Goal: Find specific page/section: Find specific page/section

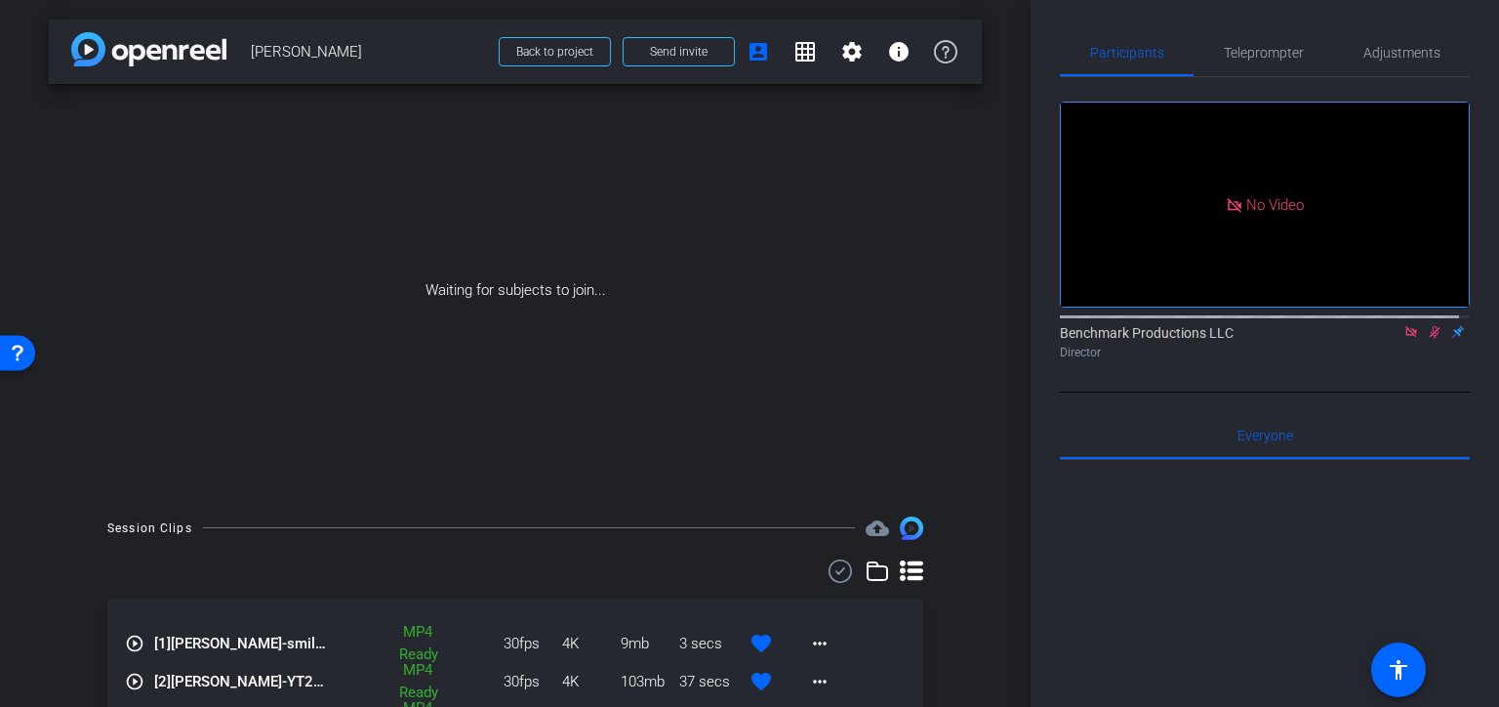
scroll to position [332, 0]
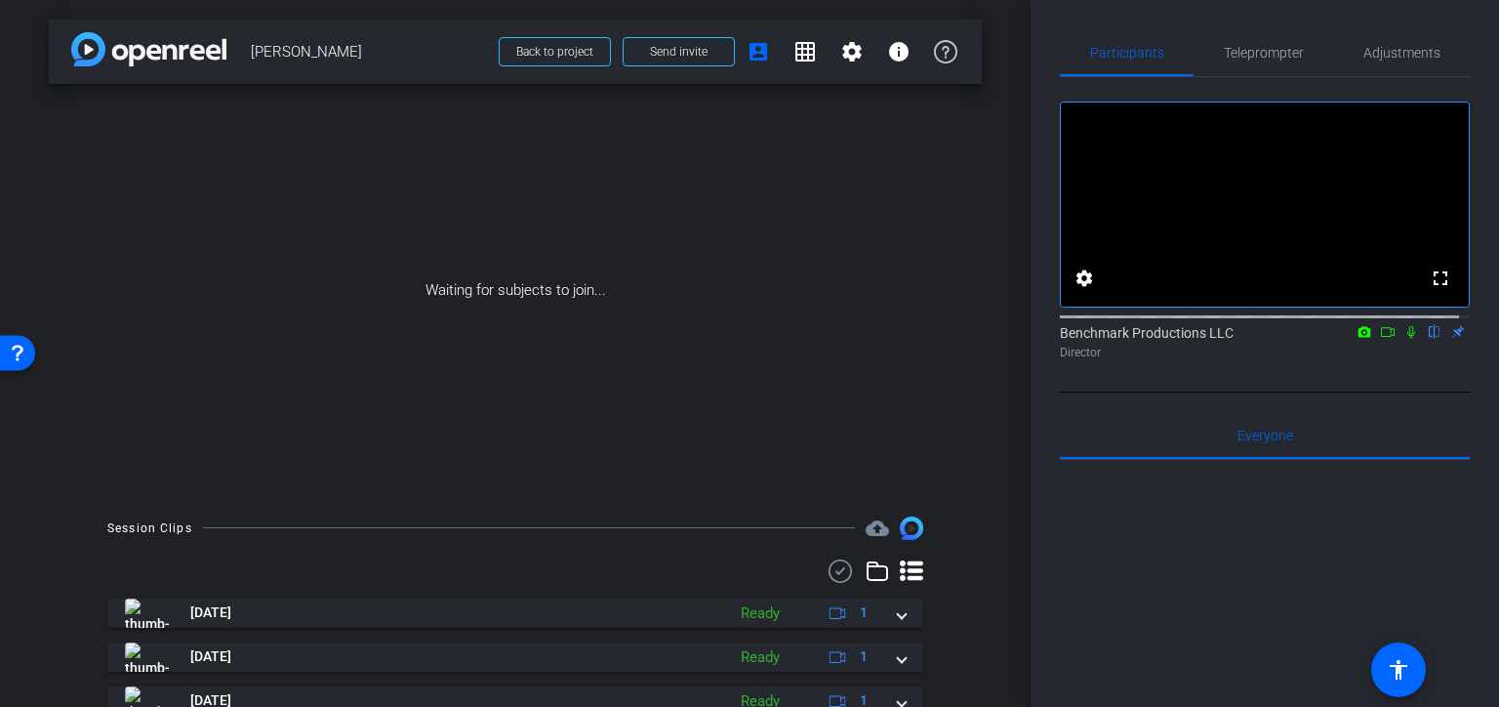
click at [903, 571] on icon at bounding box center [911, 570] width 23 height 20
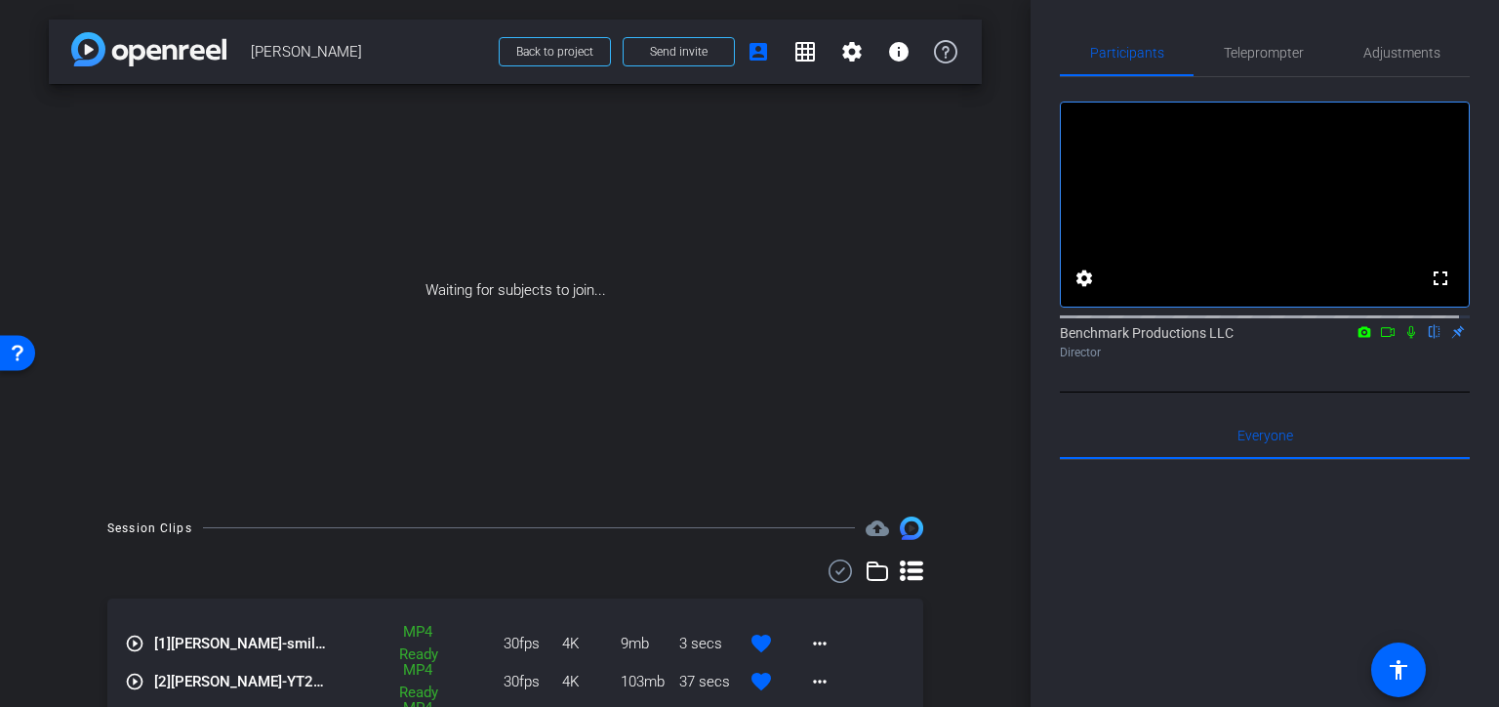
scroll to position [332, 0]
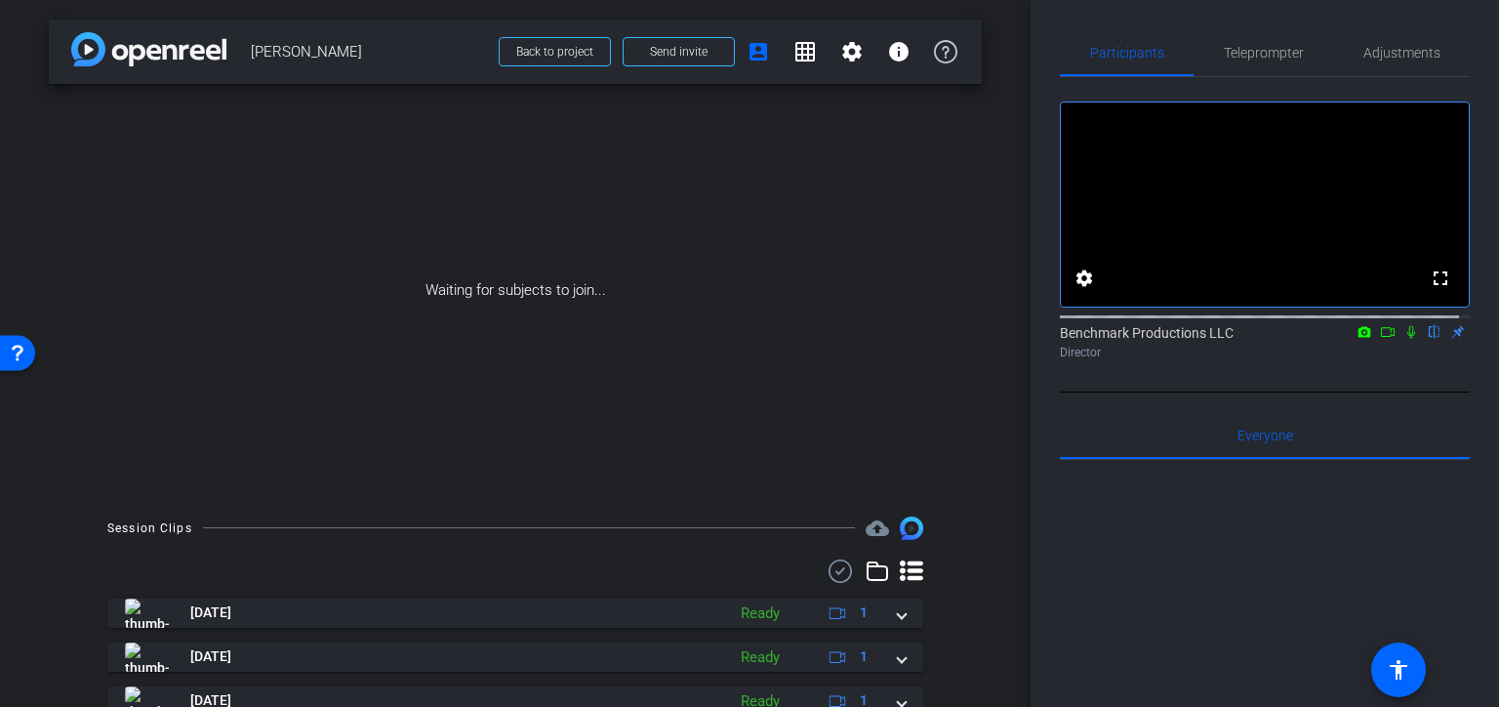
scroll to position [312, 0]
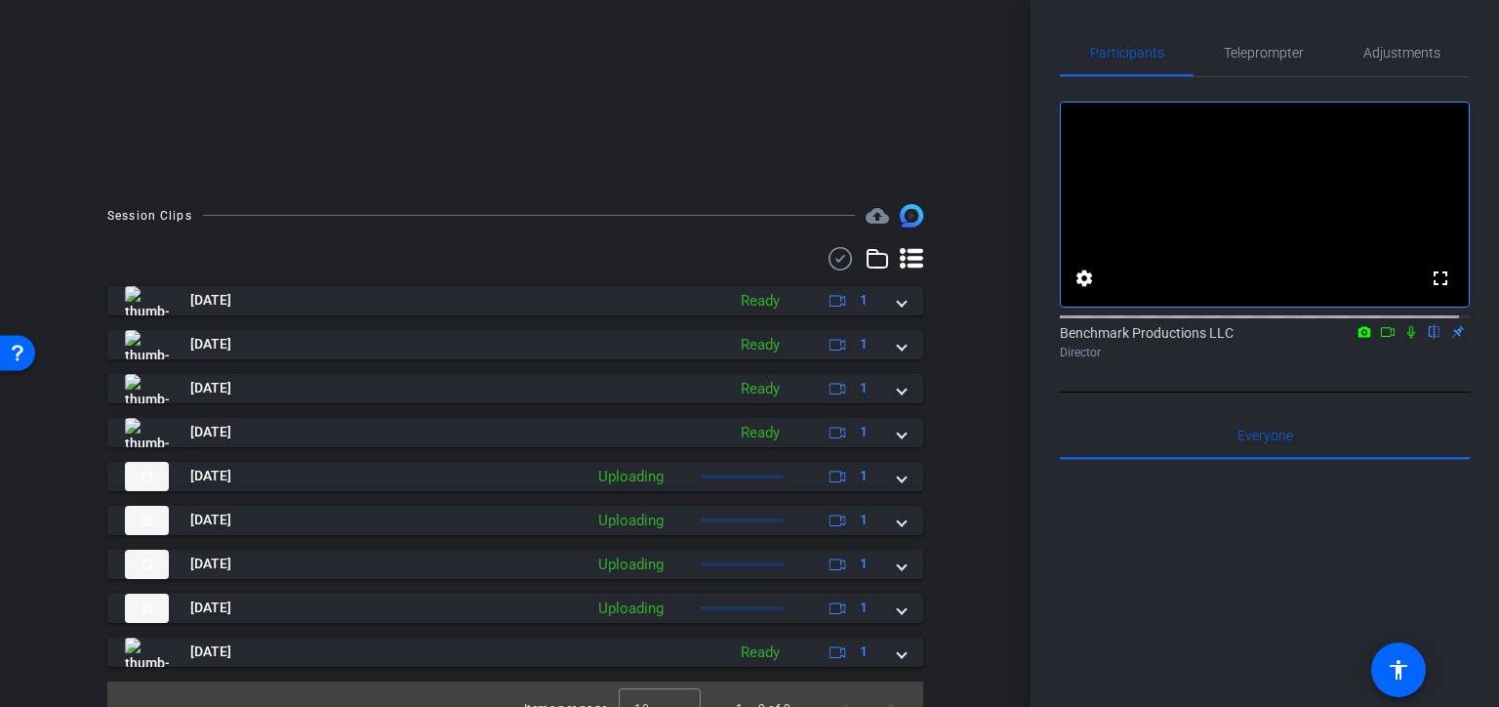
click at [905, 257] on icon at bounding box center [911, 258] width 23 height 20
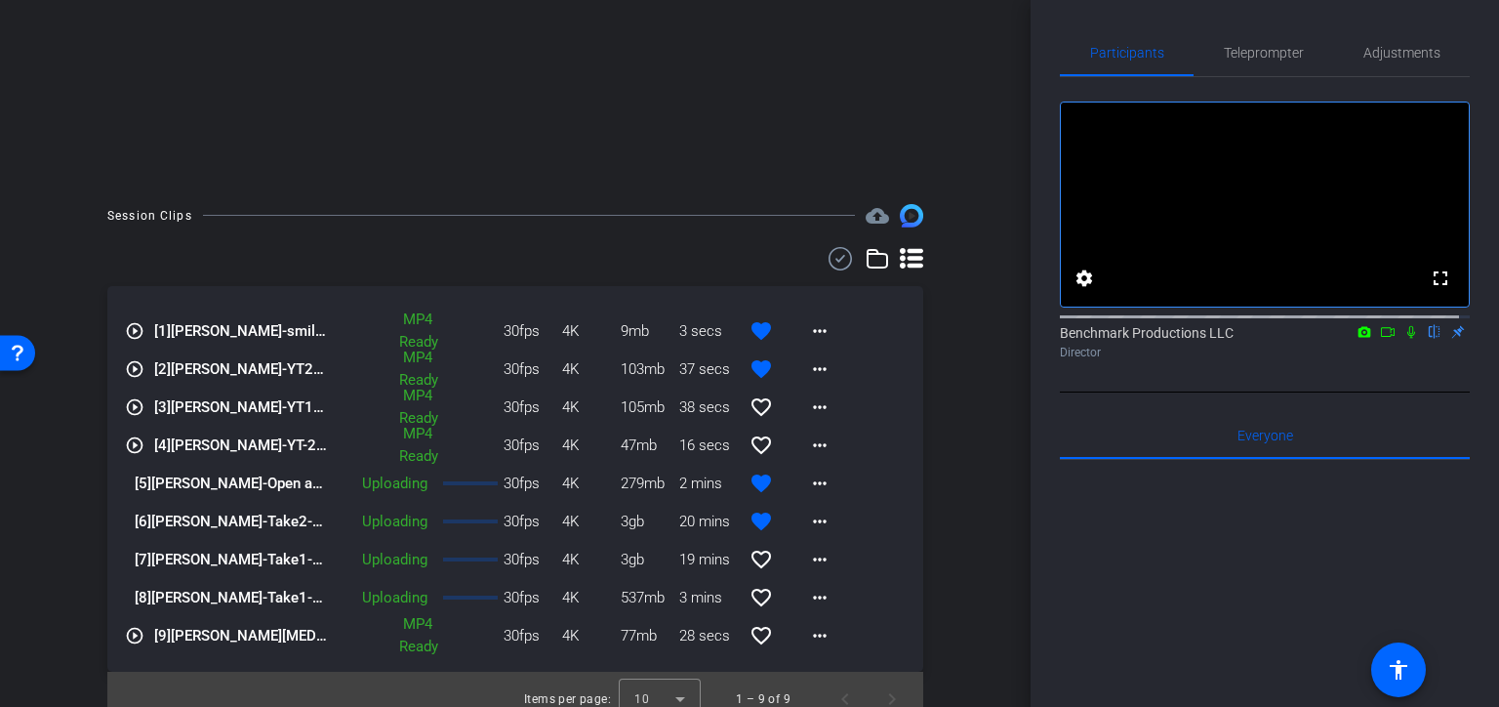
scroll to position [332, 0]
